Goal: Communication & Community: Answer question/provide support

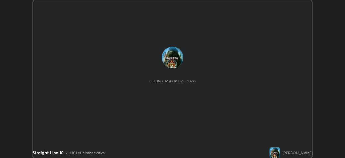
scroll to position [158, 345]
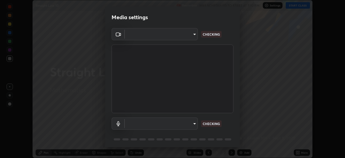
type input "ddeb460be698feac5301e169f53eca599c89e620ae617368e30cc776484c20c4"
type input "communications"
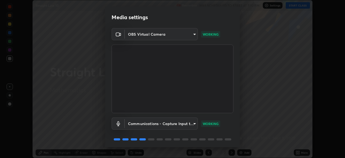
scroll to position [19, 0]
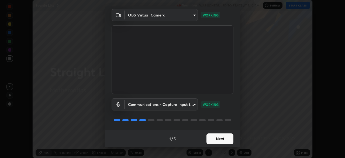
click at [218, 142] on button "Next" at bounding box center [219, 138] width 27 height 11
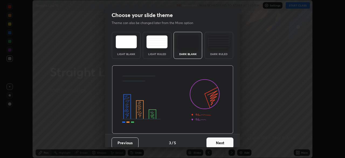
click at [218, 139] on button "Next" at bounding box center [219, 142] width 27 height 11
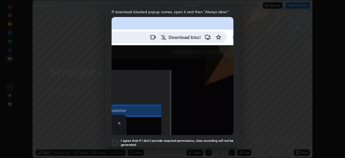
scroll to position [115, 0]
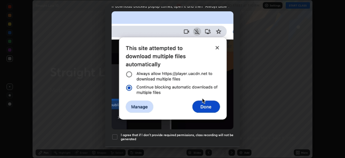
click at [116, 133] on div at bounding box center [114, 136] width 6 height 6
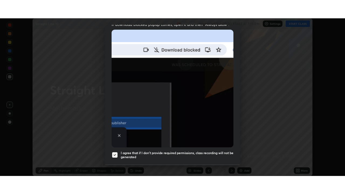
scroll to position [129, 0]
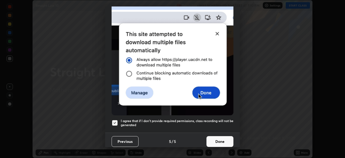
click at [221, 140] on button "Done" at bounding box center [219, 141] width 27 height 11
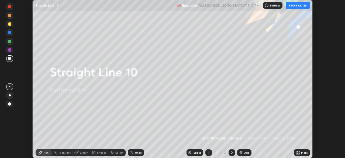
click at [296, 6] on button "START CLASS" at bounding box center [297, 5] width 24 height 6
click at [303, 149] on div "More" at bounding box center [302, 152] width 16 height 6
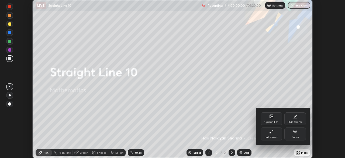
click at [277, 132] on div "Full screen" at bounding box center [271, 133] width 22 height 13
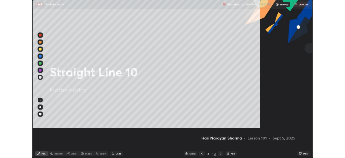
scroll to position [194, 345]
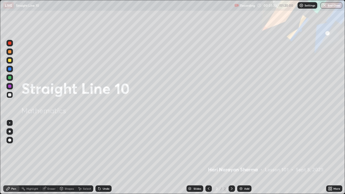
click at [243, 157] on div "Add" at bounding box center [244, 188] width 14 height 6
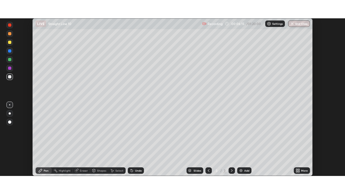
scroll to position [26769, 26582]
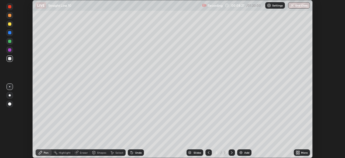
click at [302, 154] on div "More" at bounding box center [302, 152] width 16 height 6
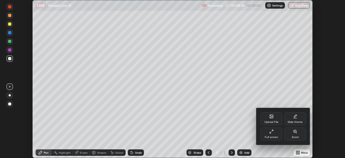
click at [271, 134] on div "Full screen" at bounding box center [271, 133] width 22 height 13
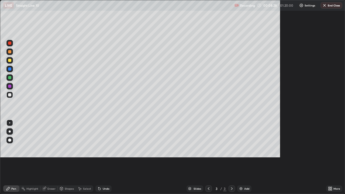
scroll to position [194, 345]
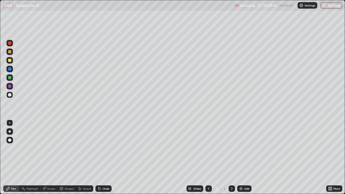
click at [85, 157] on div "Select" at bounding box center [87, 188] width 8 height 3
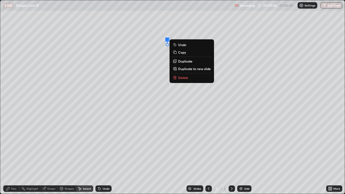
click at [184, 77] on p "Delete" at bounding box center [183, 77] width 10 height 4
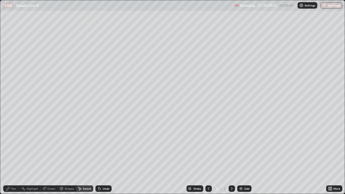
click at [13, 157] on div "Pen" at bounding box center [13, 188] width 5 height 3
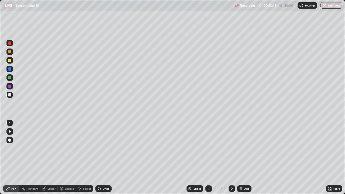
click at [208, 157] on icon at bounding box center [208, 188] width 4 height 4
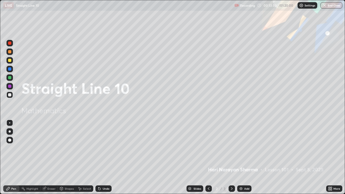
click at [231, 157] on icon at bounding box center [231, 188] width 4 height 4
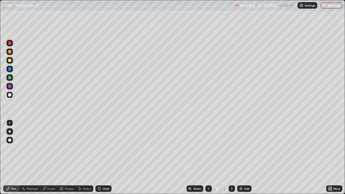
click at [210, 157] on div at bounding box center [208, 188] width 6 height 6
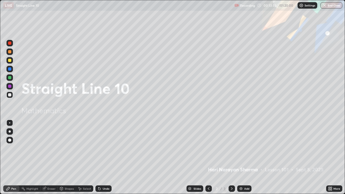
click at [232, 157] on icon at bounding box center [231, 188] width 4 height 4
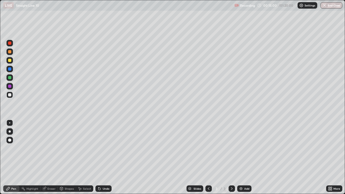
click at [11, 54] on div at bounding box center [9, 51] width 6 height 6
click at [11, 62] on div at bounding box center [9, 60] width 6 height 6
click at [101, 157] on div "Undo" at bounding box center [103, 188] width 16 height 6
click at [103, 157] on div "Undo" at bounding box center [106, 188] width 7 height 3
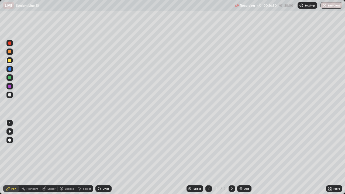
click at [103, 157] on div "Undo" at bounding box center [106, 188] width 7 height 3
click at [10, 95] on div at bounding box center [9, 94] width 3 height 3
click at [231, 157] on icon at bounding box center [231, 188] width 4 height 4
click at [243, 157] on div "Add" at bounding box center [244, 188] width 14 height 6
click at [207, 157] on icon at bounding box center [208, 188] width 4 height 4
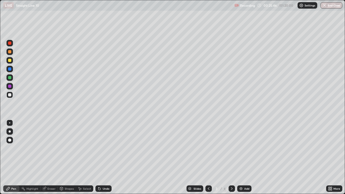
click at [231, 157] on icon at bounding box center [231, 188] width 4 height 4
click at [208, 157] on icon at bounding box center [208, 188] width 4 height 4
click at [231, 157] on icon at bounding box center [231, 188] width 4 height 4
click at [99, 157] on icon at bounding box center [99, 189] width 2 height 2
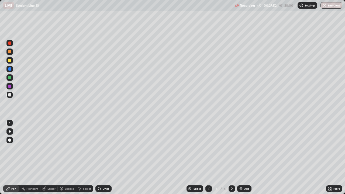
click at [100, 157] on icon at bounding box center [99, 188] width 4 height 4
click at [99, 157] on icon at bounding box center [99, 189] width 2 height 2
click at [100, 157] on icon at bounding box center [99, 188] width 4 height 4
click at [101, 157] on div "Undo" at bounding box center [103, 188] width 16 height 6
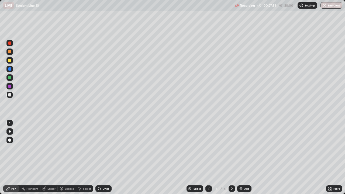
click at [101, 157] on div "Undo" at bounding box center [103, 188] width 16 height 6
click at [102, 157] on div "Undo" at bounding box center [103, 188] width 16 height 6
click at [101, 157] on div "Undo" at bounding box center [103, 188] width 16 height 6
click at [100, 157] on icon at bounding box center [99, 188] width 4 height 4
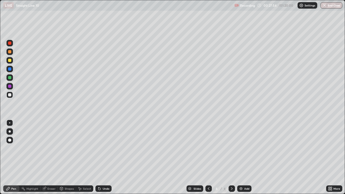
click at [99, 157] on icon at bounding box center [99, 189] width 2 height 2
click at [98, 157] on icon at bounding box center [99, 189] width 2 height 2
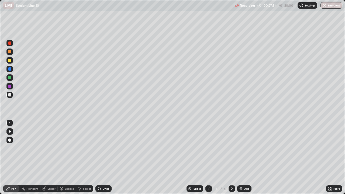
click at [96, 157] on div "Undo" at bounding box center [103, 188] width 16 height 6
click at [98, 157] on icon at bounding box center [99, 189] width 2 height 2
click at [99, 157] on icon at bounding box center [99, 189] width 2 height 2
click at [98, 157] on icon at bounding box center [99, 189] width 2 height 2
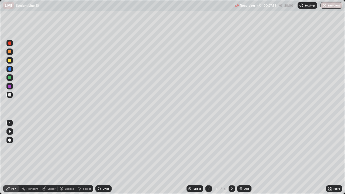
click at [96, 157] on div "Undo" at bounding box center [103, 188] width 16 height 6
click at [95, 157] on div "Undo" at bounding box center [103, 188] width 16 height 6
click at [96, 157] on div "Undo" at bounding box center [103, 188] width 16 height 6
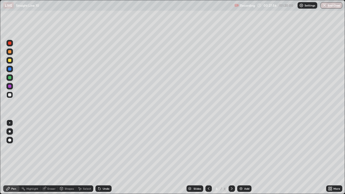
click at [92, 157] on div "Select" at bounding box center [84, 188] width 17 height 6
click at [91, 157] on div "Select" at bounding box center [84, 188] width 17 height 6
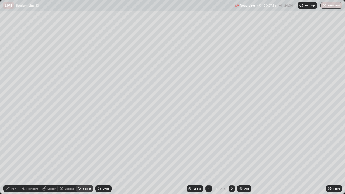
click at [91, 157] on div "Select" at bounding box center [84, 188] width 17 height 6
click at [92, 157] on div "Select" at bounding box center [84, 188] width 17 height 6
click at [95, 157] on div "Undo" at bounding box center [103, 188] width 16 height 6
click at [98, 157] on icon at bounding box center [99, 189] width 2 height 2
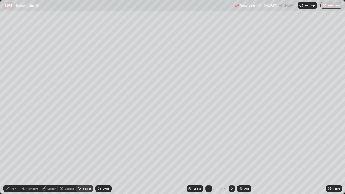
click at [98, 157] on icon at bounding box center [99, 189] width 2 height 2
click at [99, 157] on icon at bounding box center [99, 189] width 2 height 2
click at [100, 157] on icon at bounding box center [99, 188] width 4 height 4
click at [101, 157] on div "Undo" at bounding box center [103, 188] width 16 height 6
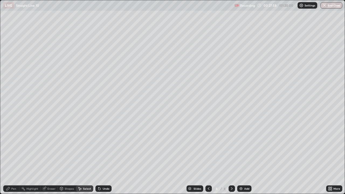
click at [101, 157] on div "Undo" at bounding box center [103, 188] width 16 height 6
click at [100, 157] on icon at bounding box center [99, 188] width 4 height 4
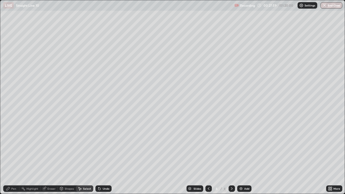
click at [100, 157] on icon at bounding box center [99, 188] width 4 height 4
click at [99, 157] on icon at bounding box center [99, 188] width 4 height 4
click at [99, 157] on icon at bounding box center [99, 189] width 2 height 2
click at [100, 157] on icon at bounding box center [99, 188] width 4 height 4
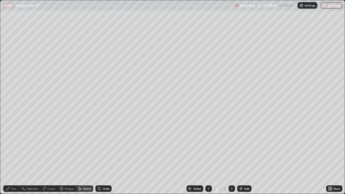
click at [100, 157] on icon at bounding box center [99, 188] width 4 height 4
click at [98, 157] on icon at bounding box center [98, 187] width 1 height 1
click at [100, 157] on icon at bounding box center [99, 188] width 4 height 4
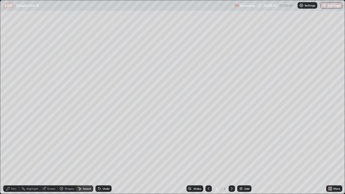
click at [98, 157] on icon at bounding box center [98, 187] width 1 height 1
click at [100, 157] on div "Undo" at bounding box center [103, 188] width 16 height 6
click at [12, 157] on div "Pen" at bounding box center [13, 188] width 5 height 3
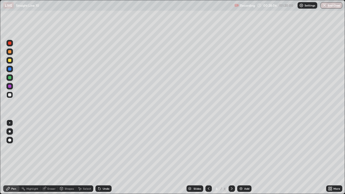
click at [10, 61] on div at bounding box center [9, 60] width 3 height 3
click at [208, 157] on icon at bounding box center [208, 188] width 4 height 4
click at [231, 157] on icon at bounding box center [231, 188] width 4 height 4
click at [207, 157] on icon at bounding box center [208, 188] width 4 height 4
click at [231, 157] on icon at bounding box center [231, 188] width 4 height 4
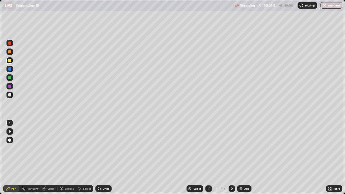
click at [16, 106] on div "Erase all" at bounding box center [9, 97] width 13 height 172
click at [98, 157] on icon at bounding box center [99, 189] width 2 height 2
click at [99, 157] on icon at bounding box center [99, 189] width 2 height 2
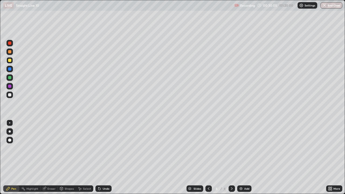
click at [103, 157] on div "Undo" at bounding box center [106, 188] width 7 height 3
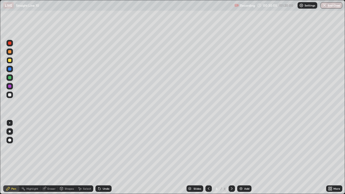
click at [103, 157] on div "Undo" at bounding box center [106, 188] width 7 height 3
click at [234, 157] on div at bounding box center [231, 188] width 6 height 6
click at [243, 157] on div "Add" at bounding box center [244, 188] width 14 height 6
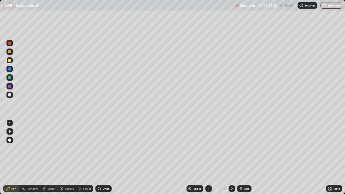
click at [208, 157] on icon at bounding box center [208, 188] width 4 height 4
click at [207, 157] on icon at bounding box center [208, 188] width 4 height 4
click at [232, 157] on icon at bounding box center [232, 188] width 2 height 3
click at [231, 157] on icon at bounding box center [232, 188] width 2 height 3
click at [208, 157] on icon at bounding box center [208, 188] width 4 height 4
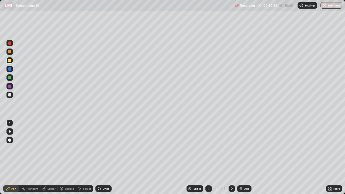
click at [231, 157] on icon at bounding box center [231, 188] width 4 height 4
click at [208, 157] on icon at bounding box center [208, 188] width 4 height 4
click at [231, 157] on icon at bounding box center [231, 188] width 4 height 4
click at [231, 157] on icon at bounding box center [232, 188] width 2 height 3
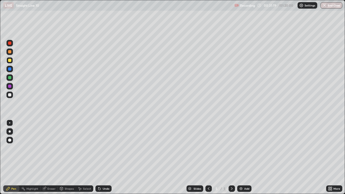
click at [208, 157] on icon at bounding box center [208, 188] width 4 height 4
click at [207, 157] on icon at bounding box center [208, 188] width 4 height 4
click at [232, 157] on icon at bounding box center [231, 188] width 4 height 4
click at [208, 157] on icon at bounding box center [208, 188] width 4 height 4
click at [231, 157] on div at bounding box center [231, 188] width 6 height 6
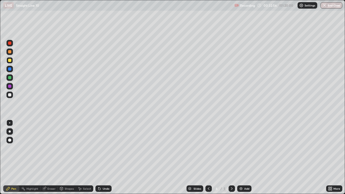
click at [230, 157] on icon at bounding box center [231, 188] width 4 height 4
click at [208, 157] on icon at bounding box center [209, 188] width 2 height 3
click at [208, 157] on icon at bounding box center [208, 188] width 4 height 4
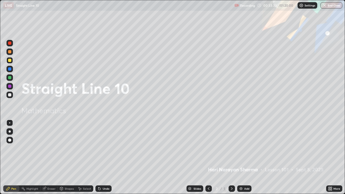
click at [231, 157] on icon at bounding box center [231, 188] width 4 height 4
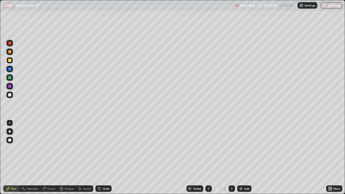
click at [232, 157] on div at bounding box center [231, 188] width 6 height 6
click at [103, 157] on div "Undo" at bounding box center [103, 188] width 16 height 6
click at [105, 157] on div "Undo" at bounding box center [103, 188] width 16 height 6
click at [101, 157] on div "Undo" at bounding box center [103, 188] width 16 height 6
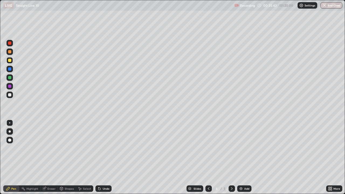
click at [103, 157] on div "Undo" at bounding box center [103, 188] width 16 height 6
click at [105, 157] on div "Undo" at bounding box center [103, 188] width 16 height 6
click at [106, 157] on div "Undo" at bounding box center [103, 188] width 16 height 6
click at [107, 157] on div "Undo" at bounding box center [103, 188] width 16 height 6
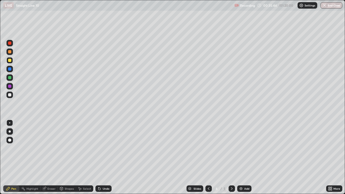
click at [106, 157] on div "Undo" at bounding box center [103, 188] width 16 height 6
click at [108, 157] on div "Undo" at bounding box center [103, 188] width 16 height 6
click at [89, 157] on div "Select" at bounding box center [87, 188] width 8 height 3
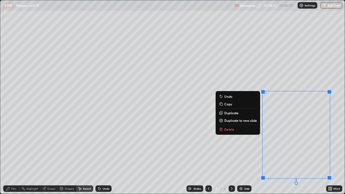
click at [244, 128] on button "Delete" at bounding box center [238, 129] width 40 height 6
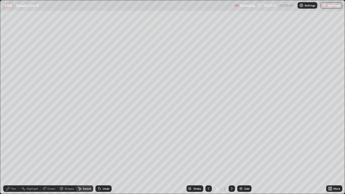
click at [231, 157] on icon at bounding box center [231, 188] width 4 height 4
click at [208, 157] on icon at bounding box center [208, 188] width 4 height 4
click at [231, 157] on icon at bounding box center [231, 188] width 4 height 4
click at [14, 157] on div "Pen" at bounding box center [13, 188] width 5 height 3
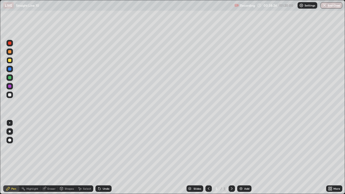
click at [208, 157] on icon at bounding box center [208, 188] width 4 height 4
click at [231, 157] on icon at bounding box center [231, 188] width 4 height 4
click at [232, 157] on icon at bounding box center [231, 188] width 4 height 4
click at [234, 157] on div at bounding box center [231, 188] width 6 height 6
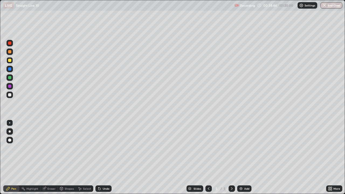
click at [234, 157] on div at bounding box center [231, 188] width 6 height 6
click at [231, 157] on icon at bounding box center [231, 188] width 4 height 4
click at [232, 157] on icon at bounding box center [232, 188] width 2 height 3
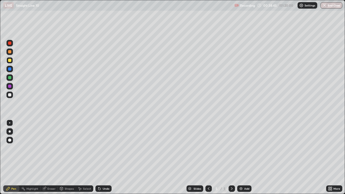
click at [231, 157] on icon at bounding box center [231, 188] width 4 height 4
click at [242, 157] on img at bounding box center [241, 188] width 4 height 4
click at [208, 157] on icon at bounding box center [208, 188] width 4 height 4
click at [231, 157] on icon at bounding box center [231, 188] width 4 height 4
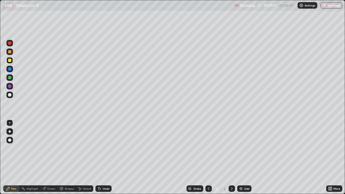
click at [210, 157] on div at bounding box center [208, 188] width 6 height 6
click at [229, 157] on icon at bounding box center [231, 188] width 4 height 4
click at [100, 157] on icon at bounding box center [99, 188] width 4 height 4
click at [99, 157] on icon at bounding box center [99, 189] width 2 height 2
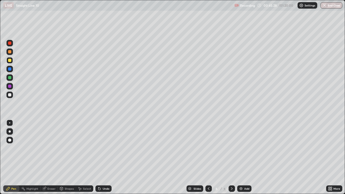
click at [100, 157] on icon at bounding box center [99, 188] width 4 height 4
click at [103, 157] on div "Undo" at bounding box center [106, 188] width 7 height 3
click at [101, 157] on div "Undo" at bounding box center [103, 188] width 16 height 6
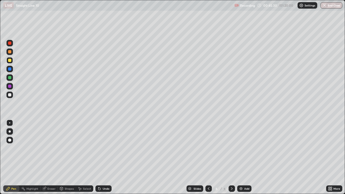
click at [100, 157] on icon at bounding box center [99, 188] width 4 height 4
click at [99, 157] on icon at bounding box center [99, 189] width 2 height 2
click at [101, 157] on icon at bounding box center [99, 188] width 4 height 4
click at [101, 157] on div "Undo" at bounding box center [103, 188] width 16 height 6
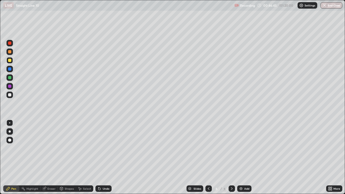
click at [102, 157] on div "Undo" at bounding box center [103, 188] width 16 height 6
click at [103, 157] on div "Undo" at bounding box center [106, 188] width 7 height 3
click at [102, 157] on div "Undo" at bounding box center [103, 188] width 16 height 6
click at [103, 157] on div "Undo" at bounding box center [106, 188] width 7 height 3
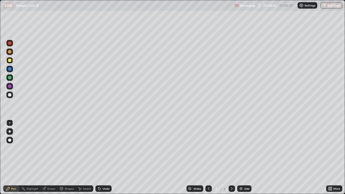
click at [103, 157] on div "Undo" at bounding box center [106, 188] width 7 height 3
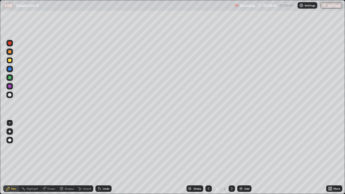
click at [103, 157] on div "Undo" at bounding box center [106, 188] width 7 height 3
click at [103, 157] on div "Undo" at bounding box center [103, 188] width 16 height 6
click at [102, 157] on div "Undo" at bounding box center [103, 188] width 16 height 6
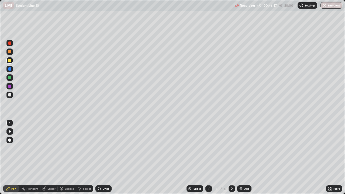
click at [102, 157] on div "Undo" at bounding box center [103, 188] width 16 height 6
click at [100, 157] on icon at bounding box center [99, 188] width 4 height 4
click at [99, 157] on icon at bounding box center [99, 189] width 2 height 2
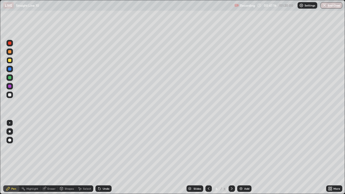
click at [99, 157] on icon at bounding box center [99, 189] width 2 height 2
click at [98, 157] on icon at bounding box center [98, 187] width 1 height 1
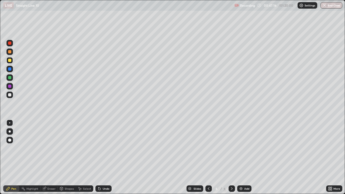
click at [98, 157] on icon at bounding box center [98, 187] width 1 height 1
click at [99, 157] on div "Undo" at bounding box center [103, 188] width 16 height 6
click at [100, 157] on icon at bounding box center [99, 188] width 4 height 4
click at [100, 157] on div "Undo" at bounding box center [103, 188] width 16 height 6
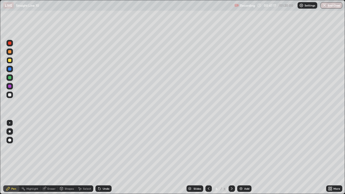
click at [100, 157] on icon at bounding box center [99, 188] width 4 height 4
click at [98, 157] on icon at bounding box center [98, 187] width 1 height 1
click at [100, 157] on icon at bounding box center [99, 188] width 4 height 4
click at [100, 157] on div "Undo" at bounding box center [103, 188] width 16 height 6
click at [99, 157] on div "Undo" at bounding box center [103, 188] width 16 height 6
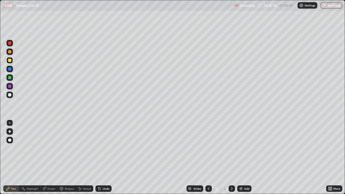
click at [99, 157] on div "Undo" at bounding box center [103, 188] width 16 height 6
click at [100, 157] on div "Undo" at bounding box center [103, 188] width 16 height 6
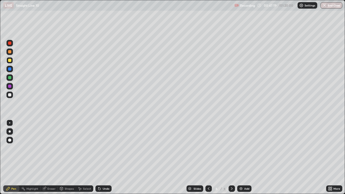
click at [100, 157] on icon at bounding box center [99, 188] width 4 height 4
click at [98, 157] on icon at bounding box center [98, 187] width 1 height 1
click at [100, 157] on icon at bounding box center [99, 188] width 4 height 4
click at [100, 157] on div "Undo" at bounding box center [103, 188] width 16 height 6
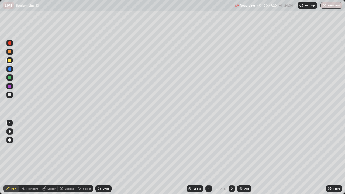
click at [98, 157] on icon at bounding box center [98, 187] width 1 height 1
click at [98, 157] on div "Undo" at bounding box center [103, 188] width 16 height 6
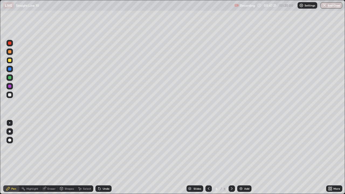
click at [100, 157] on icon at bounding box center [99, 188] width 4 height 4
click at [11, 139] on div at bounding box center [9, 140] width 6 height 6
click at [103, 157] on div "Undo" at bounding box center [106, 188] width 7 height 3
click at [102, 157] on div "Undo" at bounding box center [103, 188] width 16 height 6
click at [101, 157] on div "Undo" at bounding box center [103, 188] width 16 height 6
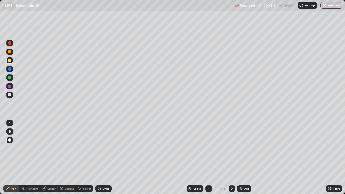
click at [102, 157] on div "Undo" at bounding box center [103, 188] width 16 height 6
click at [103, 157] on div "Undo" at bounding box center [106, 188] width 7 height 3
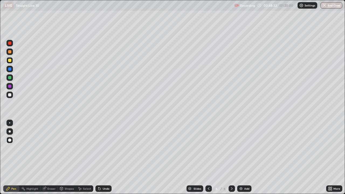
click at [103, 157] on div "Undo" at bounding box center [106, 188] width 7 height 3
click at [102, 157] on div "Undo" at bounding box center [103, 188] width 16 height 6
click at [103, 157] on div "Undo" at bounding box center [106, 188] width 7 height 3
click at [102, 157] on div "Undo" at bounding box center [103, 188] width 16 height 6
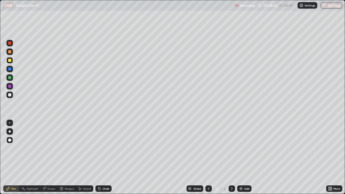
click at [102, 157] on div "Undo" at bounding box center [103, 188] width 16 height 6
click at [103, 157] on div "Undo" at bounding box center [106, 188] width 7 height 3
click at [102, 157] on div "Undo" at bounding box center [103, 188] width 16 height 6
click at [101, 157] on div "Undo" at bounding box center [103, 188] width 16 height 6
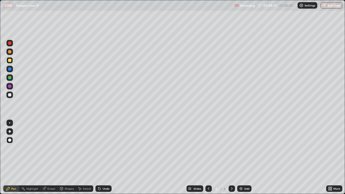
click at [102, 157] on div "Undo" at bounding box center [103, 188] width 16 height 6
click at [101, 157] on div "Undo" at bounding box center [103, 188] width 16 height 6
click at [101, 157] on icon at bounding box center [99, 188] width 4 height 4
click at [100, 157] on icon at bounding box center [99, 188] width 4 height 4
click at [99, 157] on icon at bounding box center [99, 189] width 2 height 2
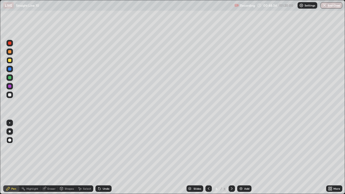
click at [99, 157] on icon at bounding box center [99, 189] width 2 height 2
click at [100, 157] on icon at bounding box center [99, 188] width 4 height 4
click at [103, 157] on div "Undo" at bounding box center [106, 188] width 7 height 3
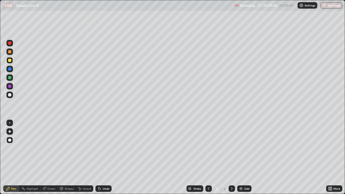
click at [102, 157] on div "Undo" at bounding box center [103, 188] width 16 height 6
click at [103, 157] on div "Undo" at bounding box center [106, 188] width 7 height 3
click at [10, 123] on div at bounding box center [9, 122] width 1 height 1
click at [231, 157] on icon at bounding box center [231, 188] width 4 height 4
click at [242, 157] on div "Add" at bounding box center [244, 188] width 14 height 6
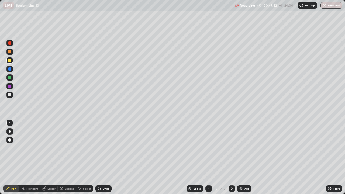
click at [99, 157] on icon at bounding box center [99, 189] width 2 height 2
click at [10, 95] on div at bounding box center [9, 94] width 3 height 3
click at [231, 157] on icon at bounding box center [231, 188] width 4 height 4
click at [243, 157] on div "Add" at bounding box center [244, 188] width 14 height 6
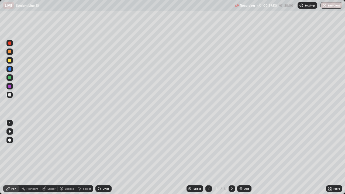
click at [231, 157] on icon at bounding box center [231, 188] width 4 height 4
click at [232, 157] on div at bounding box center [231, 188] width 6 height 6
click at [243, 157] on div "Add" at bounding box center [244, 188] width 14 height 6
click at [229, 157] on icon at bounding box center [231, 188] width 4 height 4
click at [244, 157] on div "Add" at bounding box center [244, 188] width 14 height 6
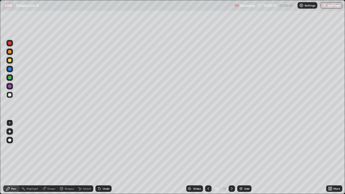
click at [231, 157] on icon at bounding box center [231, 188] width 4 height 4
click at [248, 157] on div "Add" at bounding box center [246, 188] width 5 height 3
click at [210, 157] on div at bounding box center [208, 188] width 6 height 6
click at [229, 157] on div at bounding box center [231, 188] width 6 height 6
click at [231, 157] on div at bounding box center [231, 188] width 6 height 6
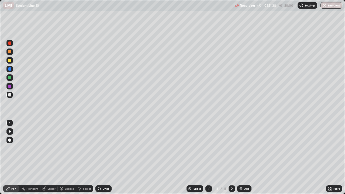
click at [242, 157] on img at bounding box center [241, 188] width 4 height 4
